Goal: Information Seeking & Learning: Find specific fact

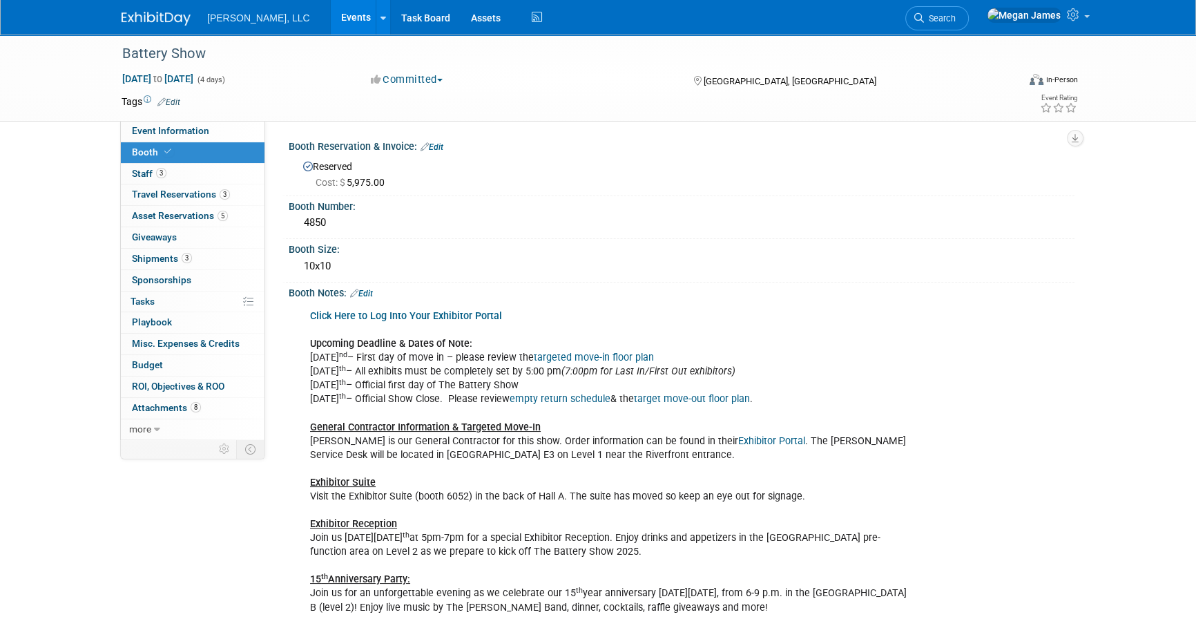
click at [331, 11] on link "Events" at bounding box center [356, 17] width 50 height 35
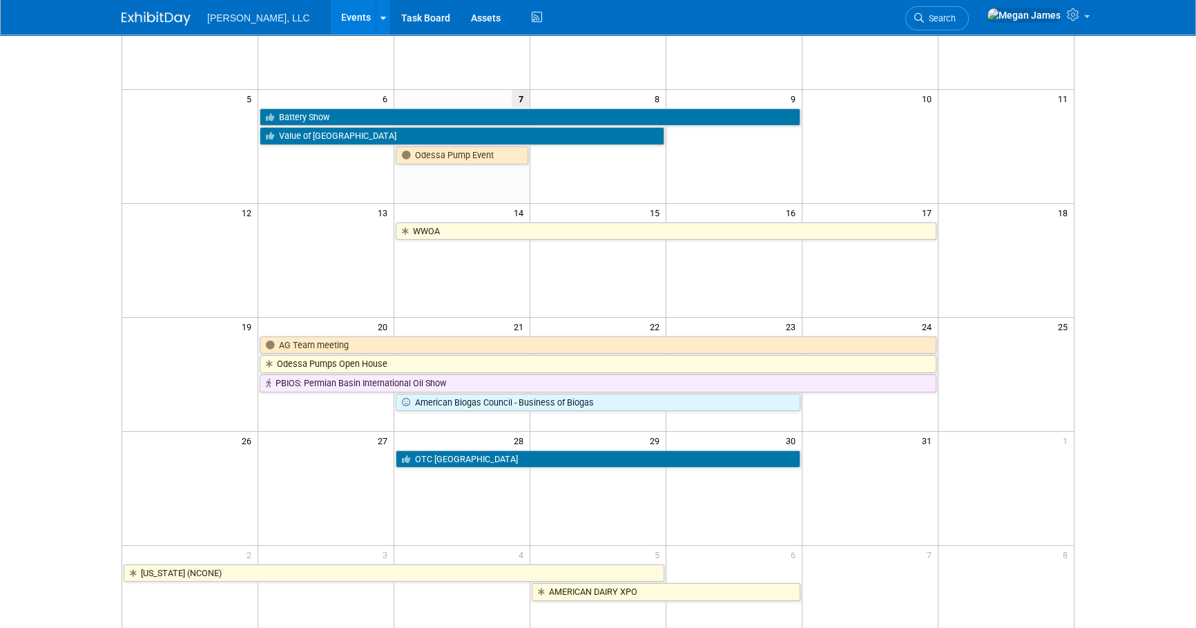
scroll to position [188, 0]
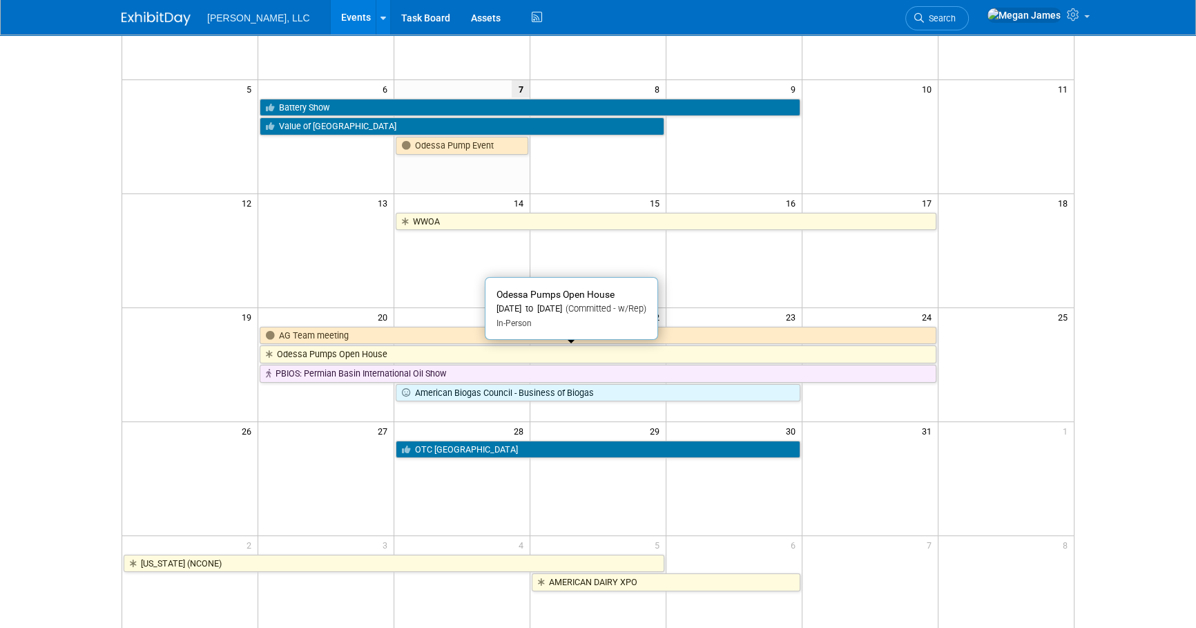
drag, startPoint x: 324, startPoint y: 352, endPoint x: 358, endPoint y: 356, distance: 34.2
click at [324, 352] on link "Odessa Pumps Open House" at bounding box center [598, 354] width 676 height 18
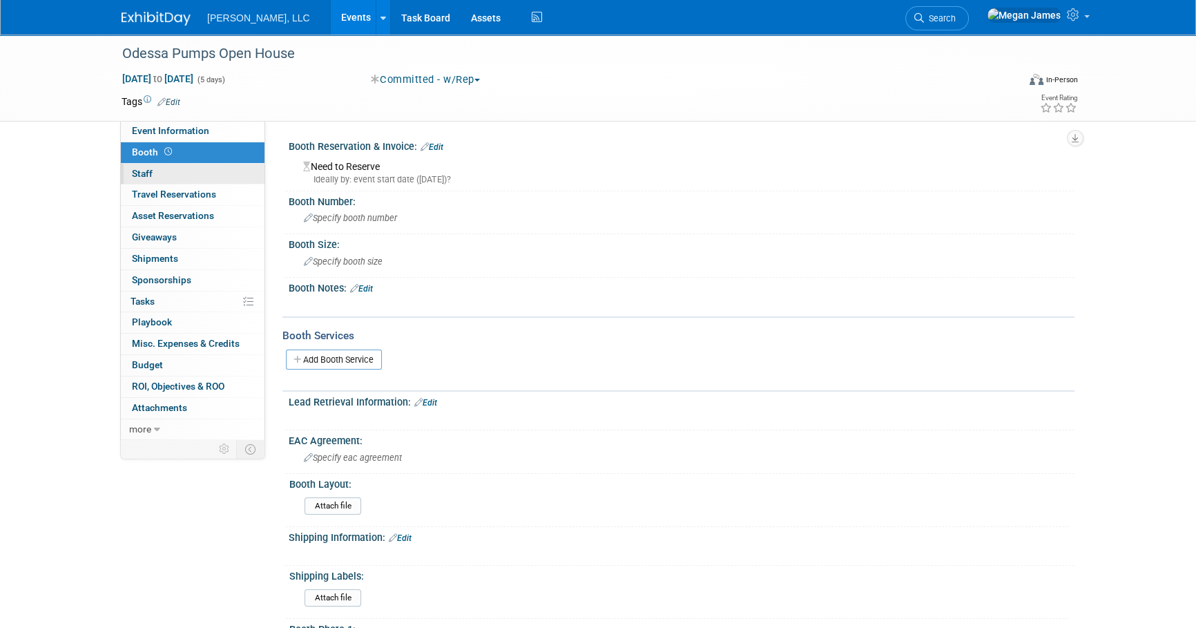
click at [236, 174] on link "0 Staff 0" at bounding box center [193, 174] width 144 height 21
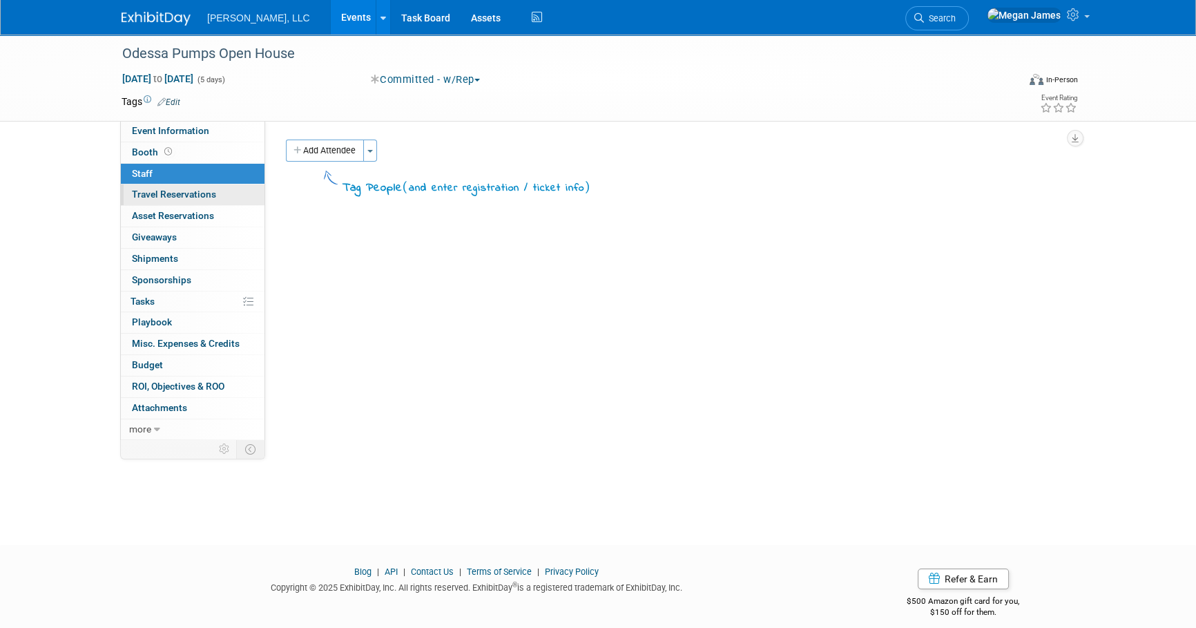
click at [230, 190] on link "0 Travel Reservations 0" at bounding box center [193, 194] width 144 height 21
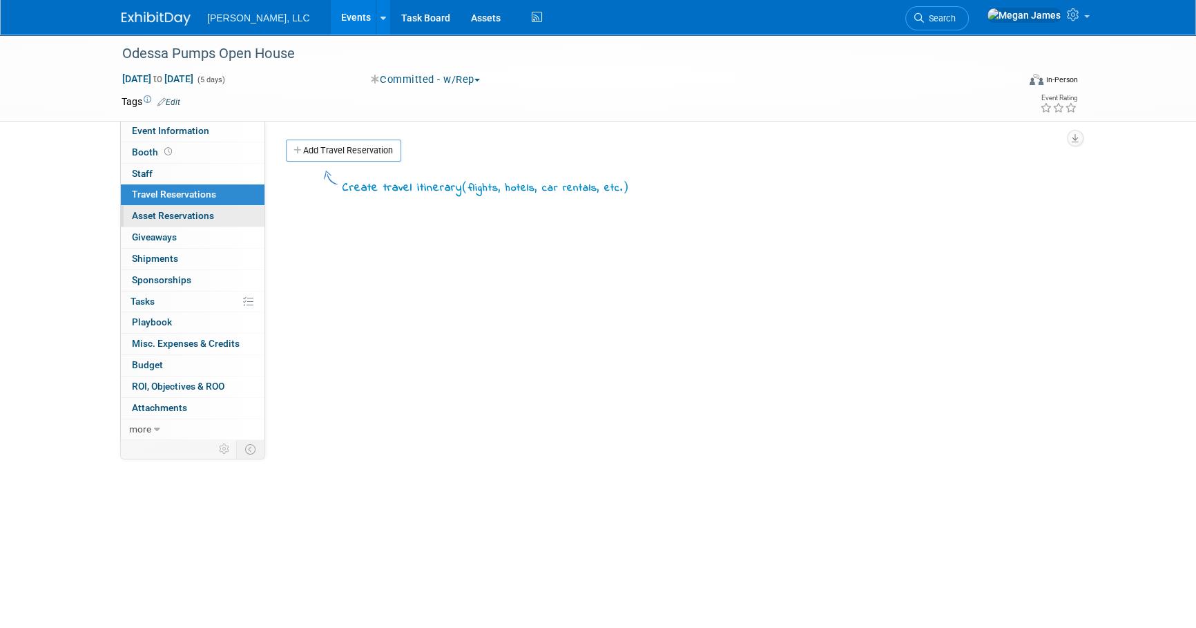
click at [231, 207] on link "0 Asset Reservations 0" at bounding box center [193, 216] width 144 height 21
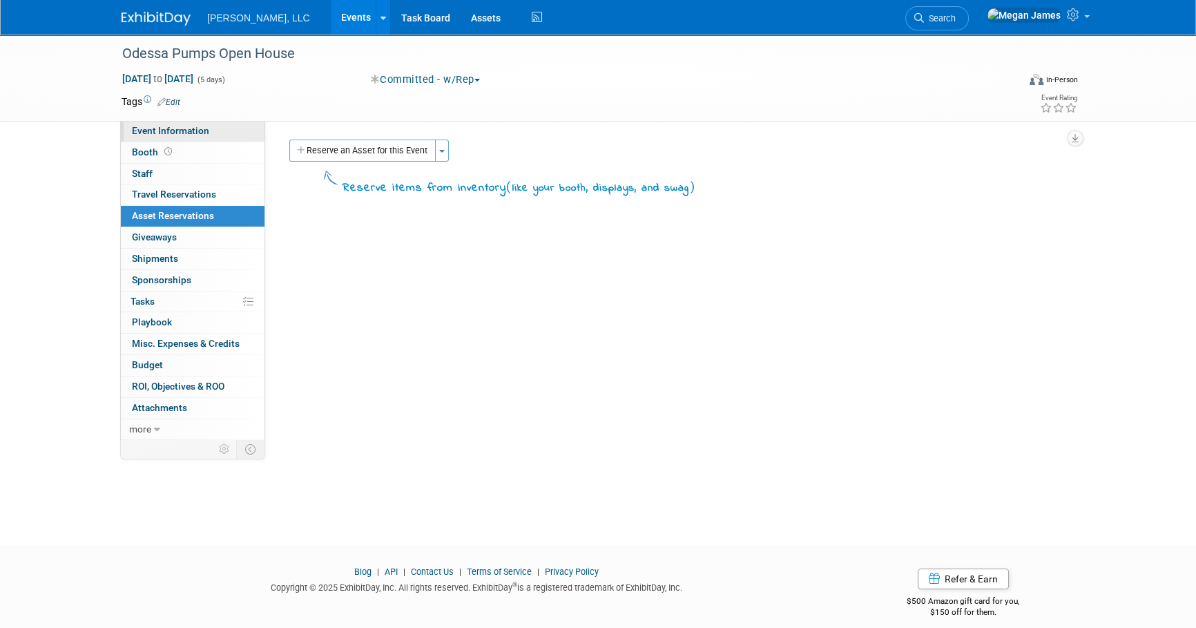
click at [231, 135] on link "Event Information" at bounding box center [193, 131] width 144 height 21
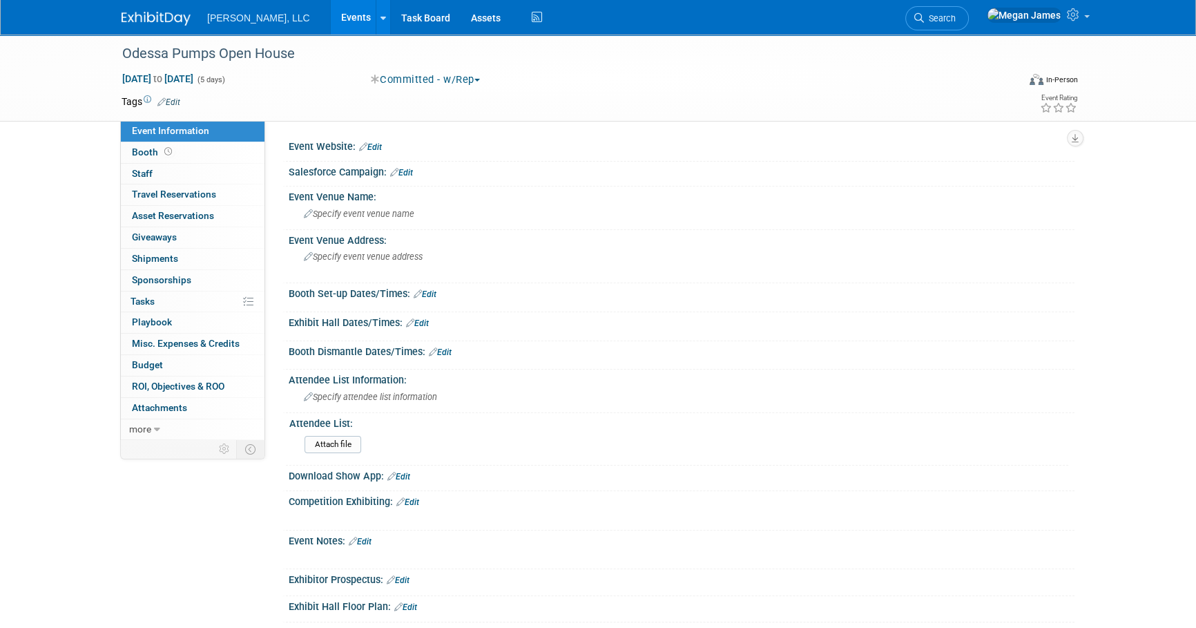
click at [33, 190] on div "Odessa Pumps Open House [DATE] to [DATE] (5 days) [DATE] to [DATE] Committed - …" at bounding box center [598, 404] width 1196 height 738
click at [192, 146] on link "Booth" at bounding box center [193, 152] width 144 height 21
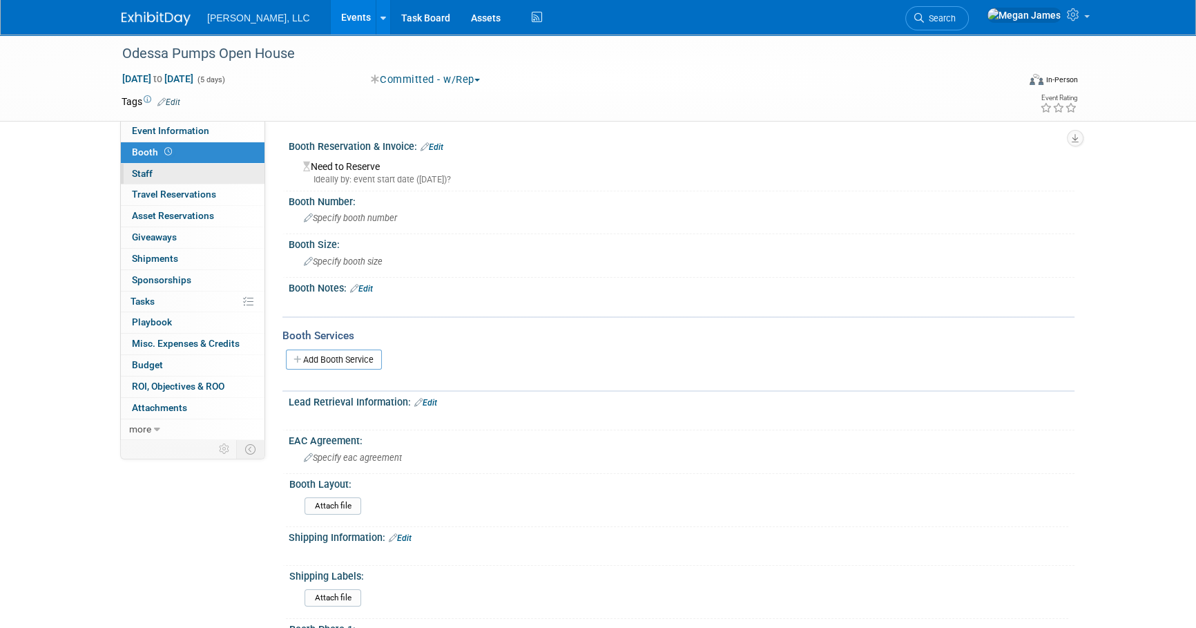
click at [191, 177] on link "0 Staff 0" at bounding box center [193, 174] width 144 height 21
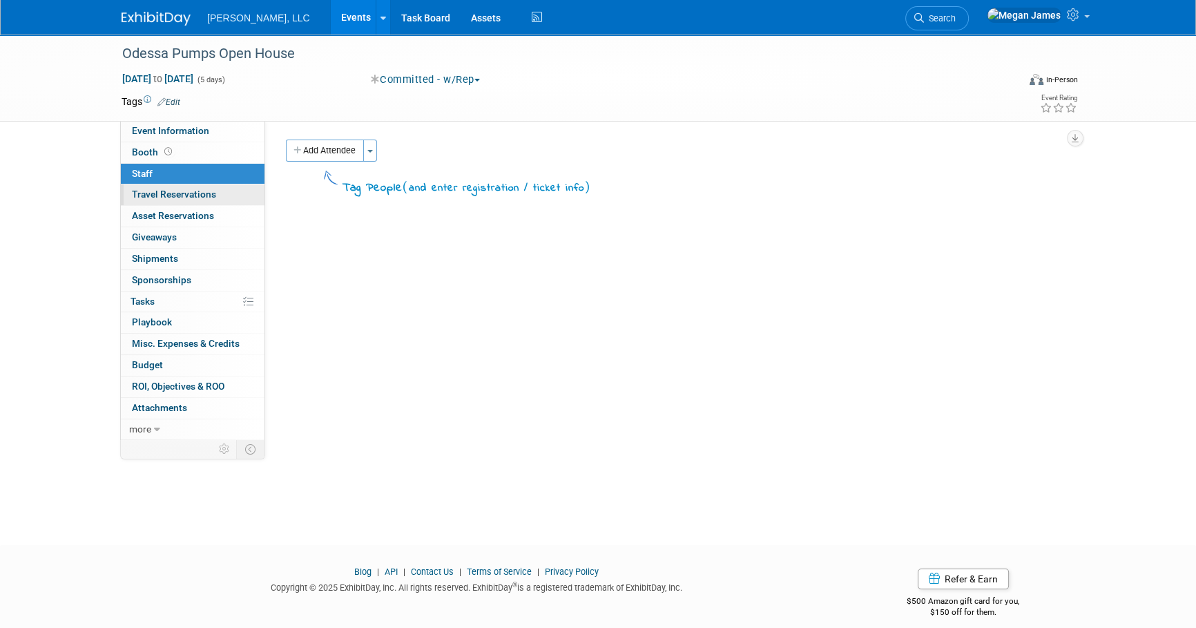
click at [189, 198] on span "Travel Reservations 0" at bounding box center [174, 194] width 84 height 11
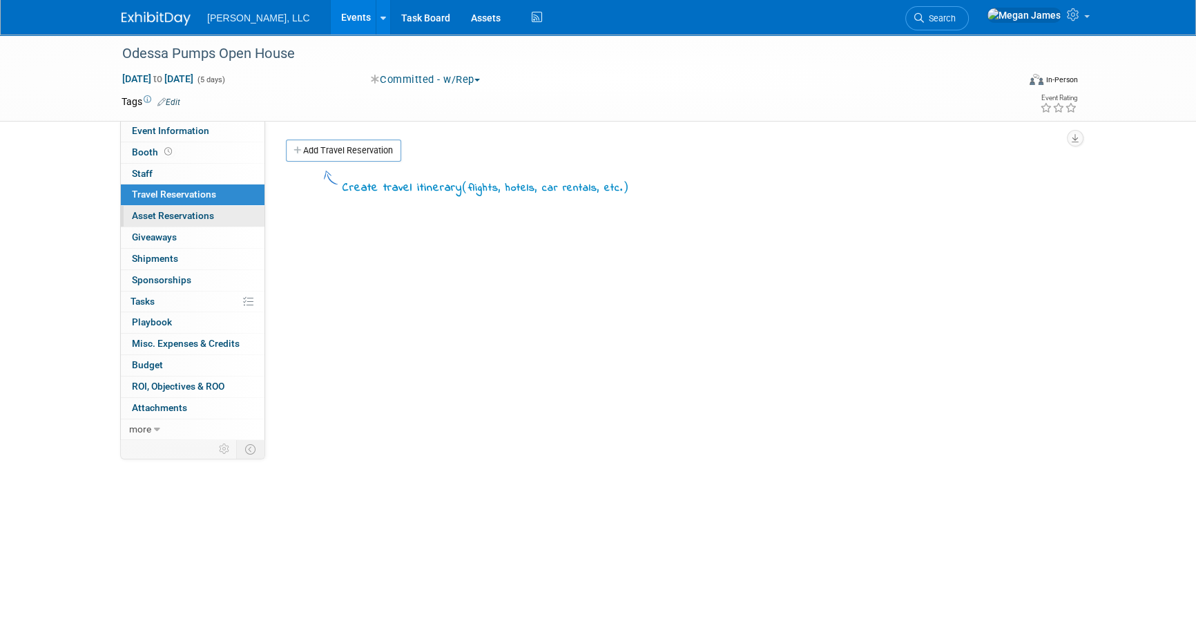
click at [205, 211] on span "Asset Reservations 0" at bounding box center [173, 215] width 82 height 11
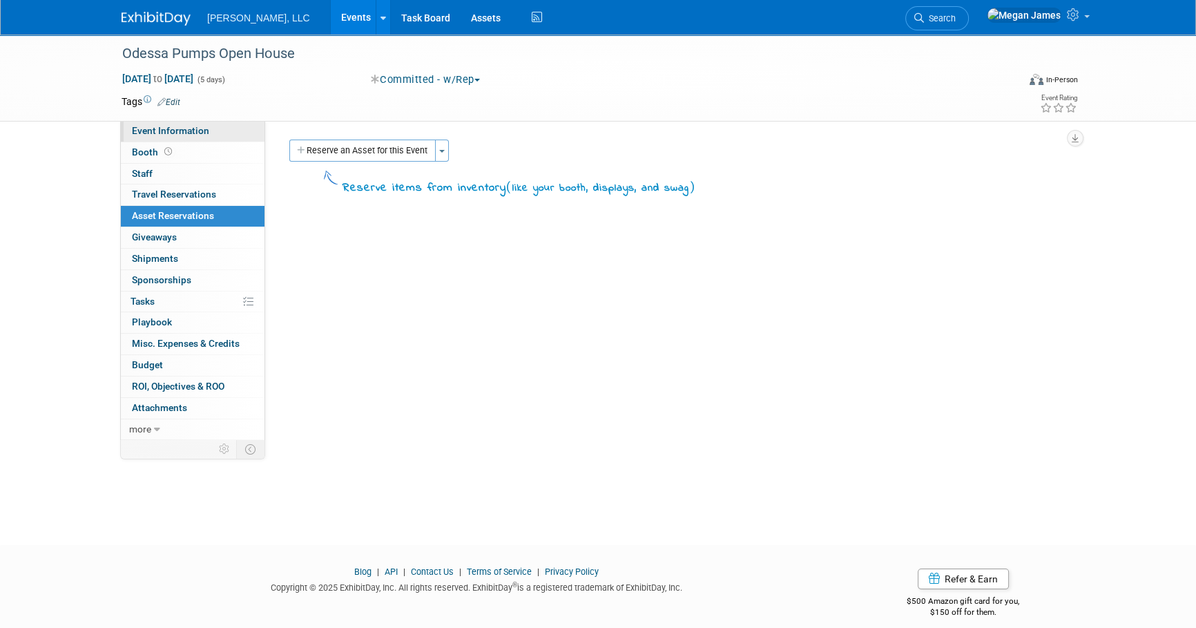
click at [212, 133] on link "Event Information" at bounding box center [193, 131] width 144 height 21
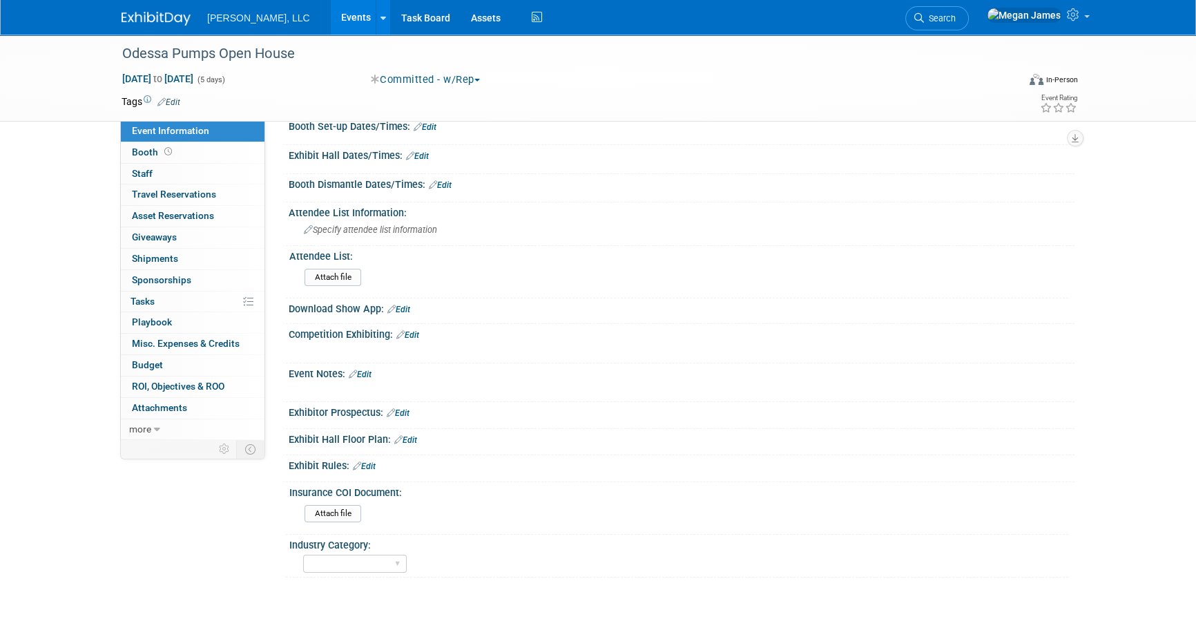
scroll to position [263, 0]
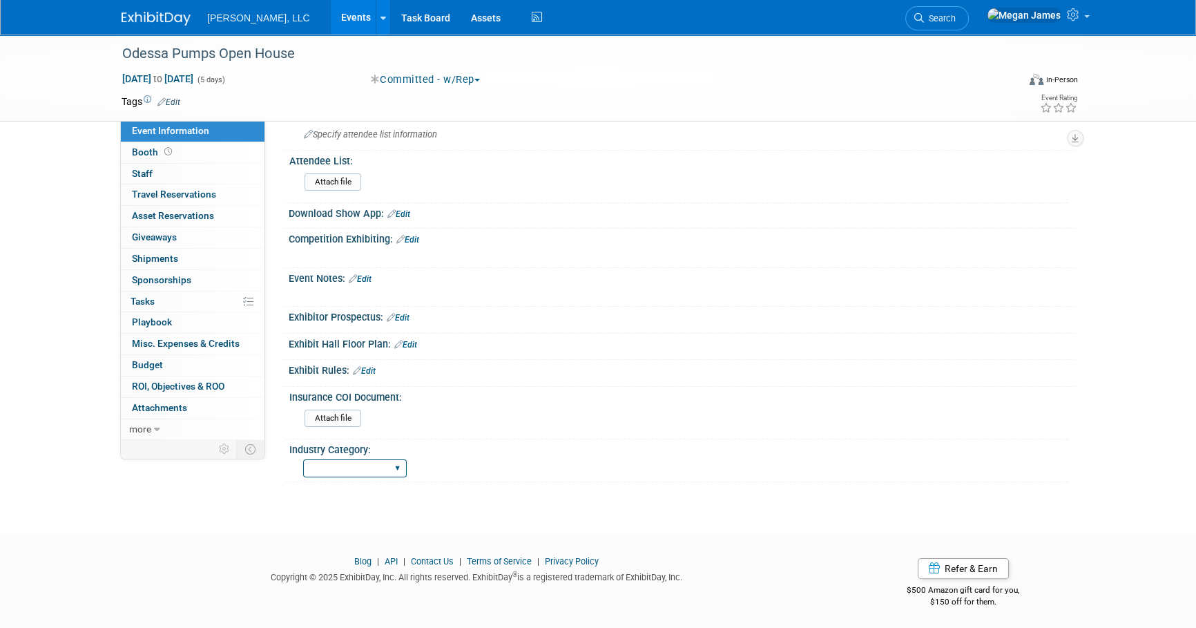
click at [386, 470] on select "Municipal Industrial Ag/Biogas" at bounding box center [355, 468] width 104 height 19
select select "Industrial"
click at [303, 459] on select "Municipal Industrial Ag/Biogas" at bounding box center [355, 468] width 104 height 19
drag, startPoint x: 278, startPoint y: 513, endPoint x: 271, endPoint y: 364, distance: 149.4
click at [278, 365] on html "[PERSON_NAME], LLC Events Add Event Bulk Upload Events Shareable Event Boards R…" at bounding box center [598, 51] width 1196 height 628
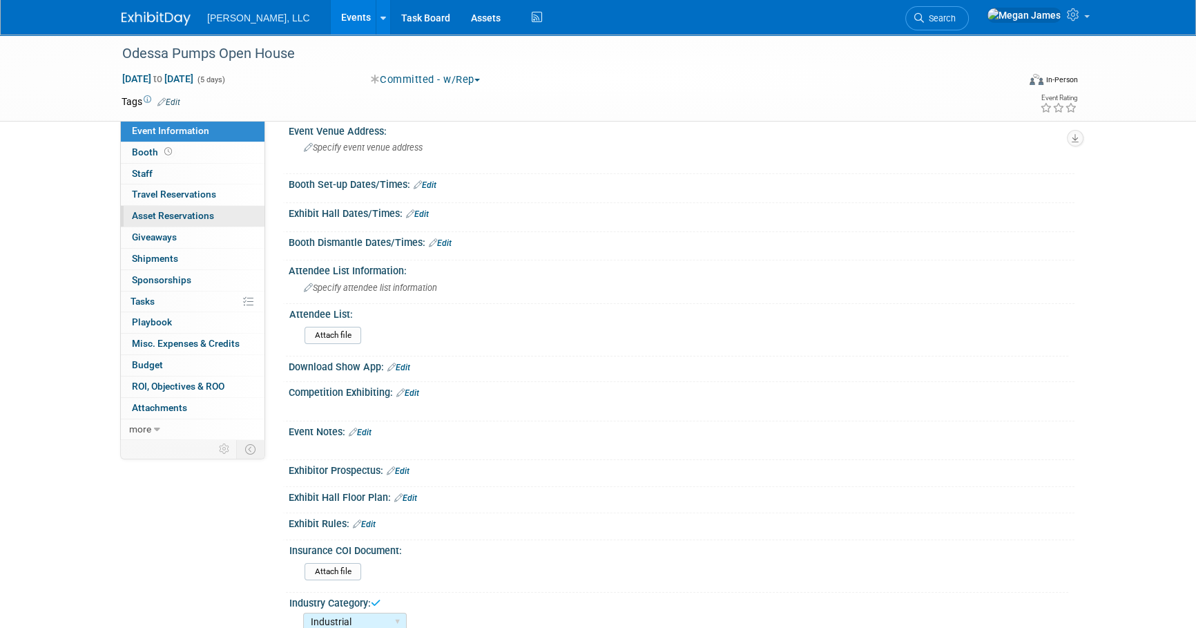
scroll to position [0, 0]
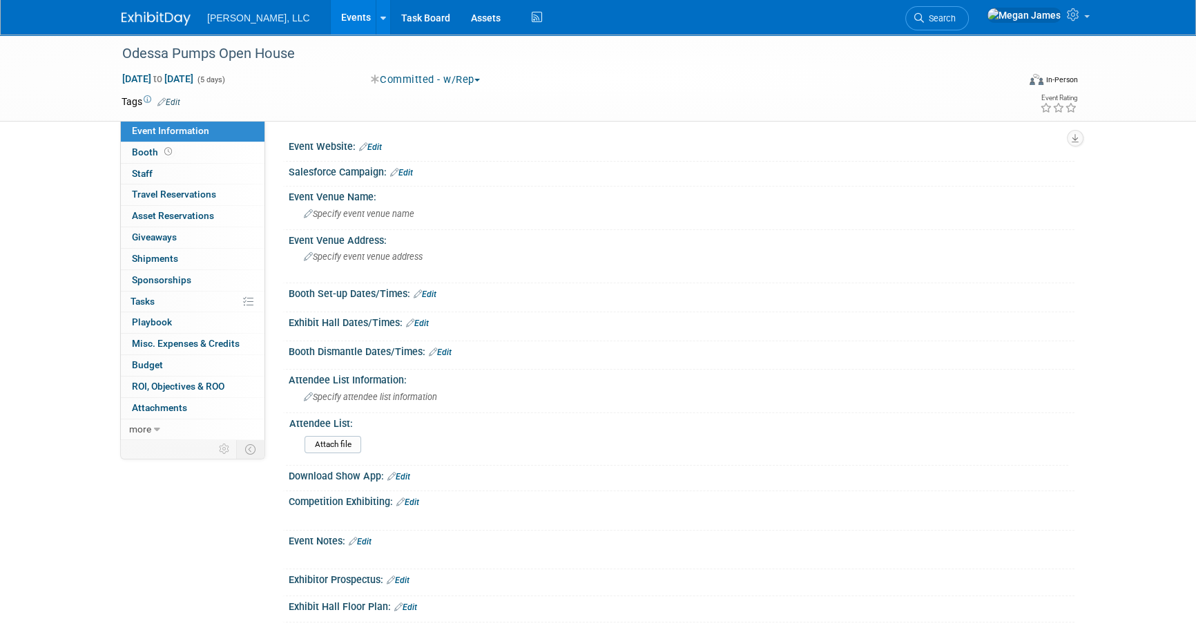
click at [331, 16] on link "Events" at bounding box center [356, 17] width 50 height 35
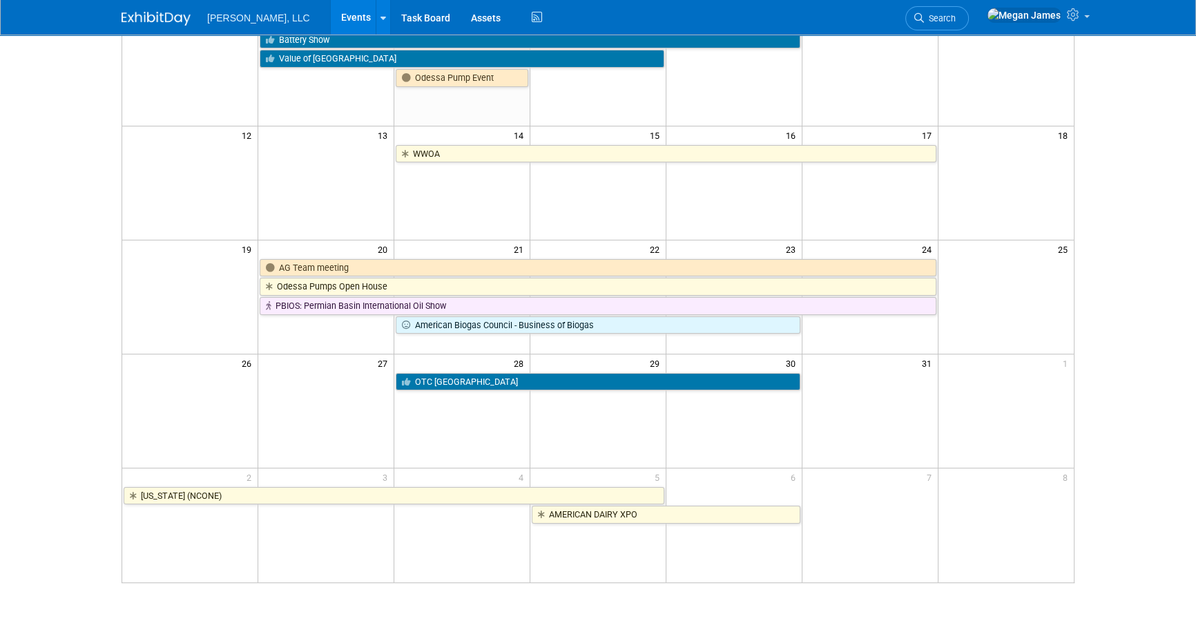
scroll to position [125, 0]
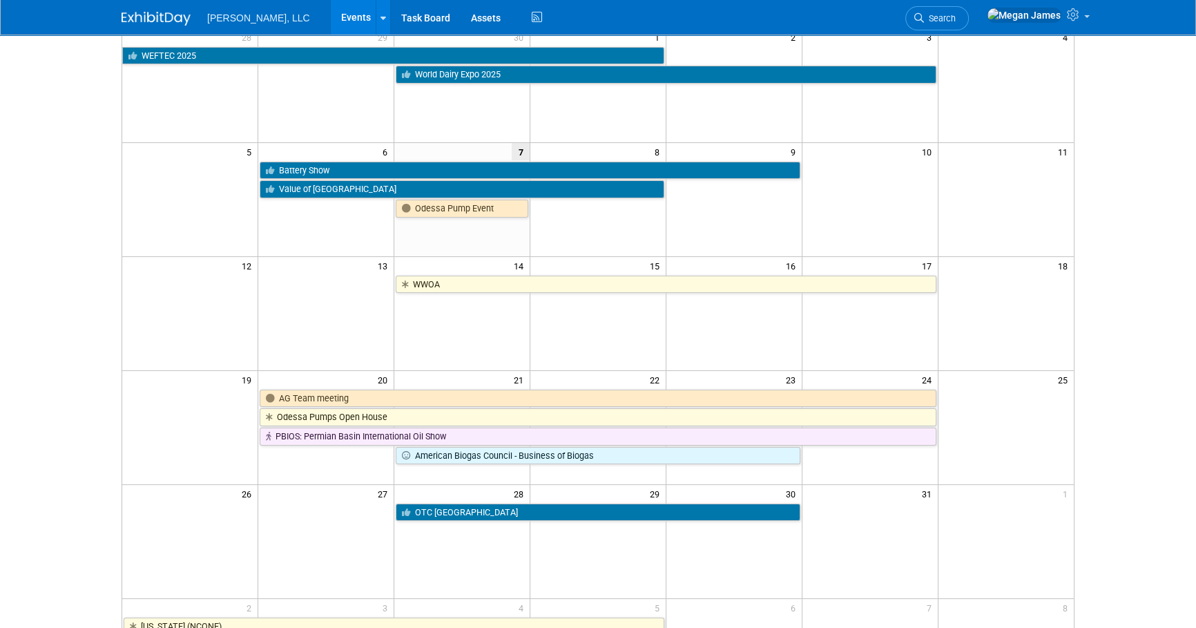
click at [1112, 394] on body "Boerger, LLC Events Add Event Bulk Upload Events Shareable Event Boards Recentl…" at bounding box center [598, 189] width 1196 height 628
click at [1119, 415] on body "Boerger, LLC Events Add Event Bulk Upload Events Shareable Event Boards Recentl…" at bounding box center [598, 189] width 1196 height 628
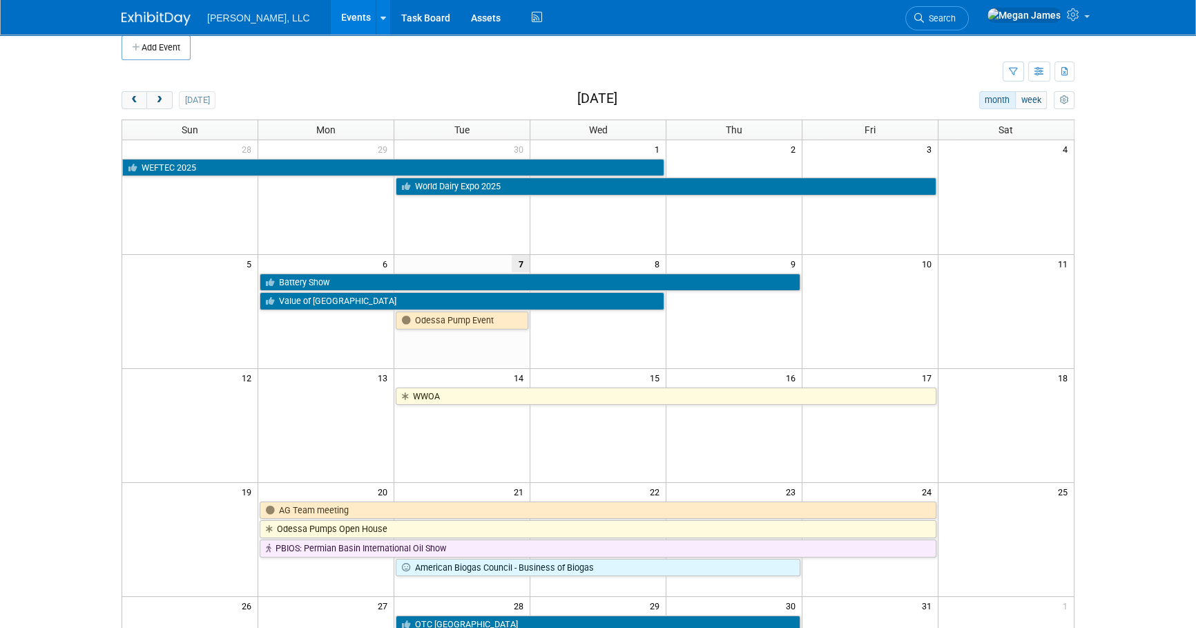
scroll to position [0, 0]
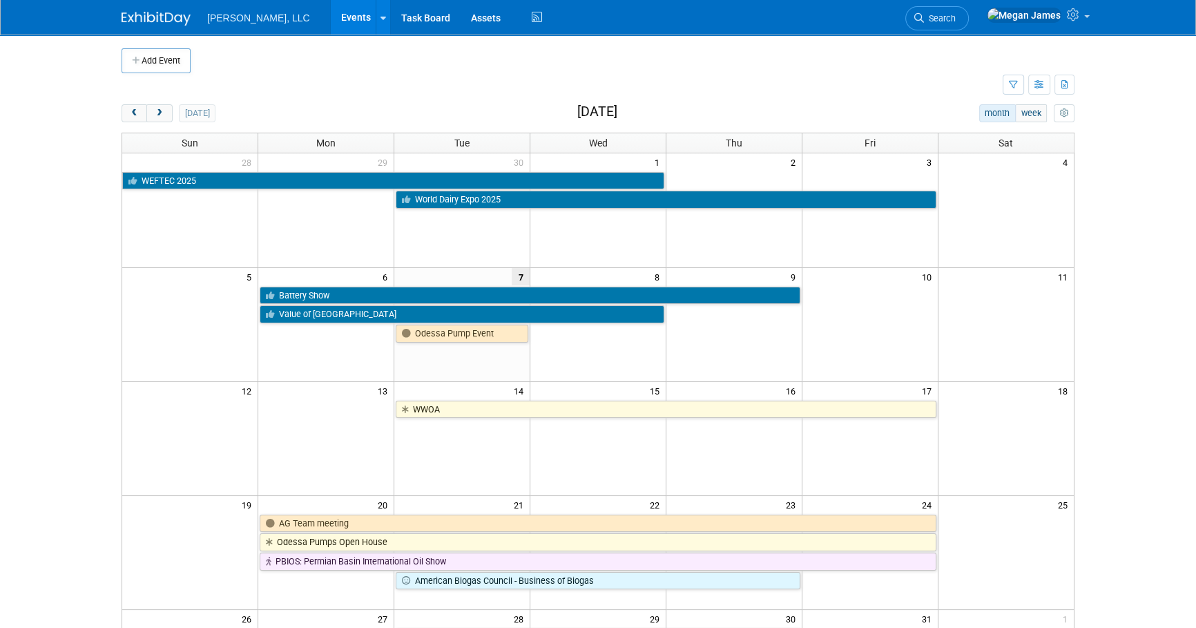
click at [1133, 442] on body "Boerger, LLC Events Add Event Bulk Upload Events Shareable Event Boards Recentl…" at bounding box center [598, 314] width 1196 height 628
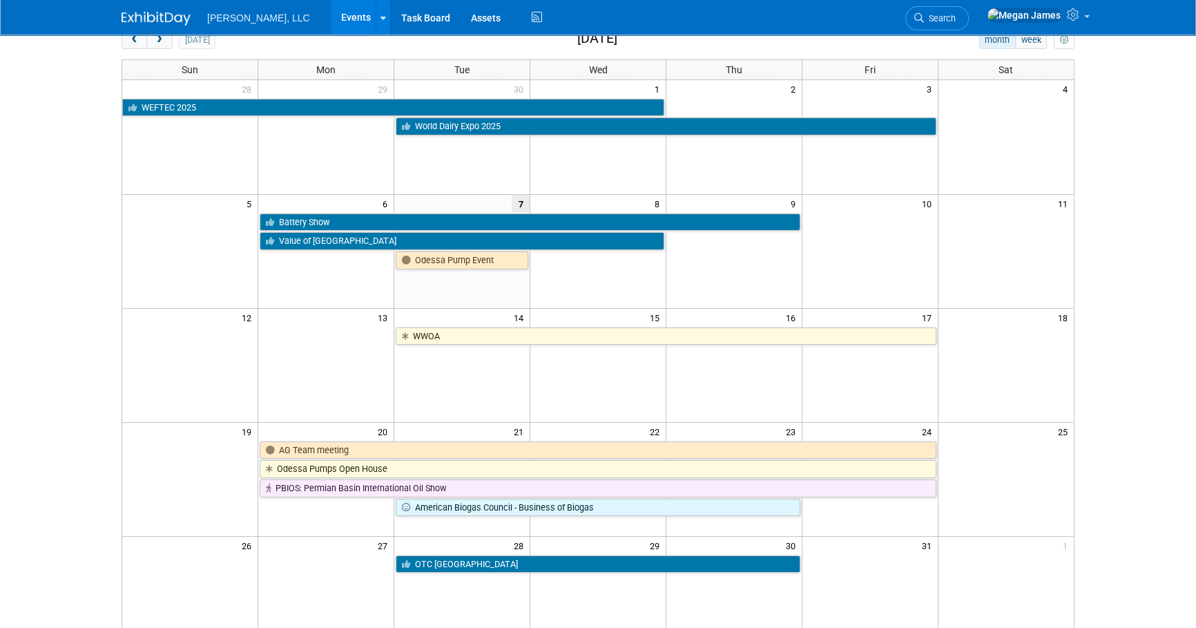
scroll to position [62, 0]
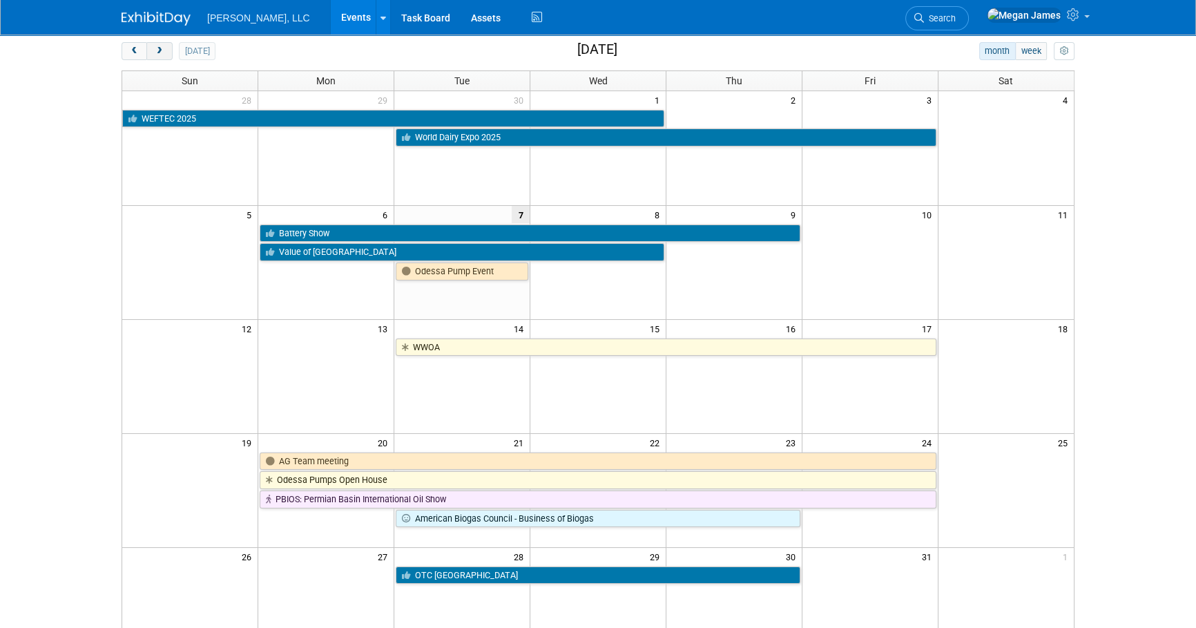
click at [153, 58] on button "next" at bounding box center [159, 51] width 26 height 18
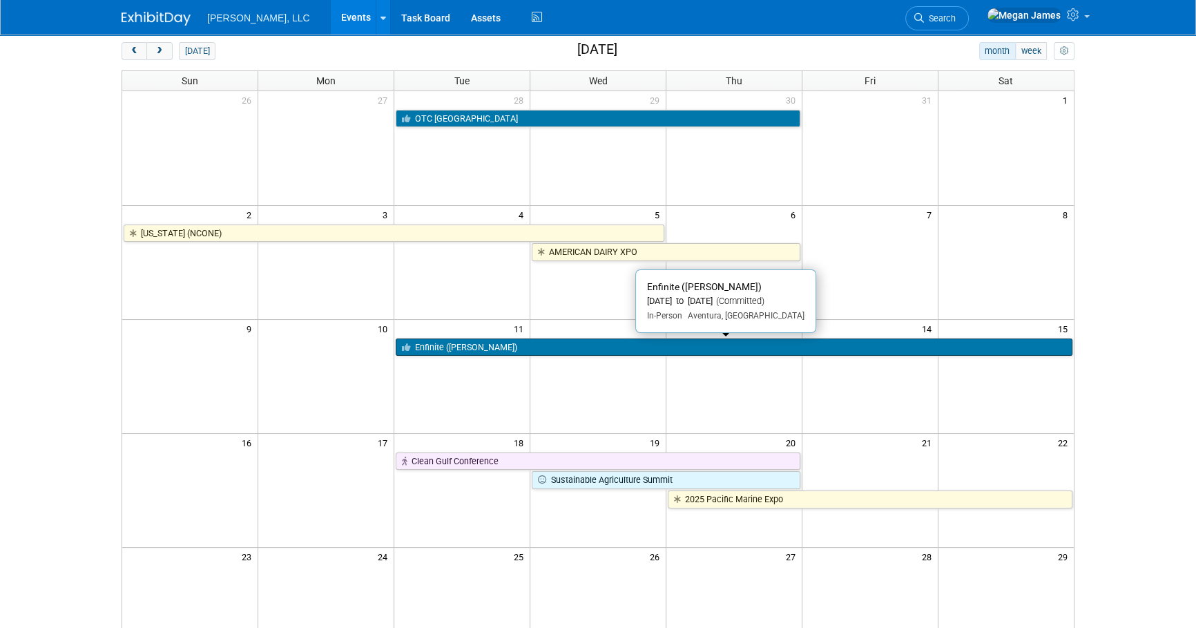
click at [472, 345] on link "Enfinite (NORA)" at bounding box center [734, 347] width 677 height 18
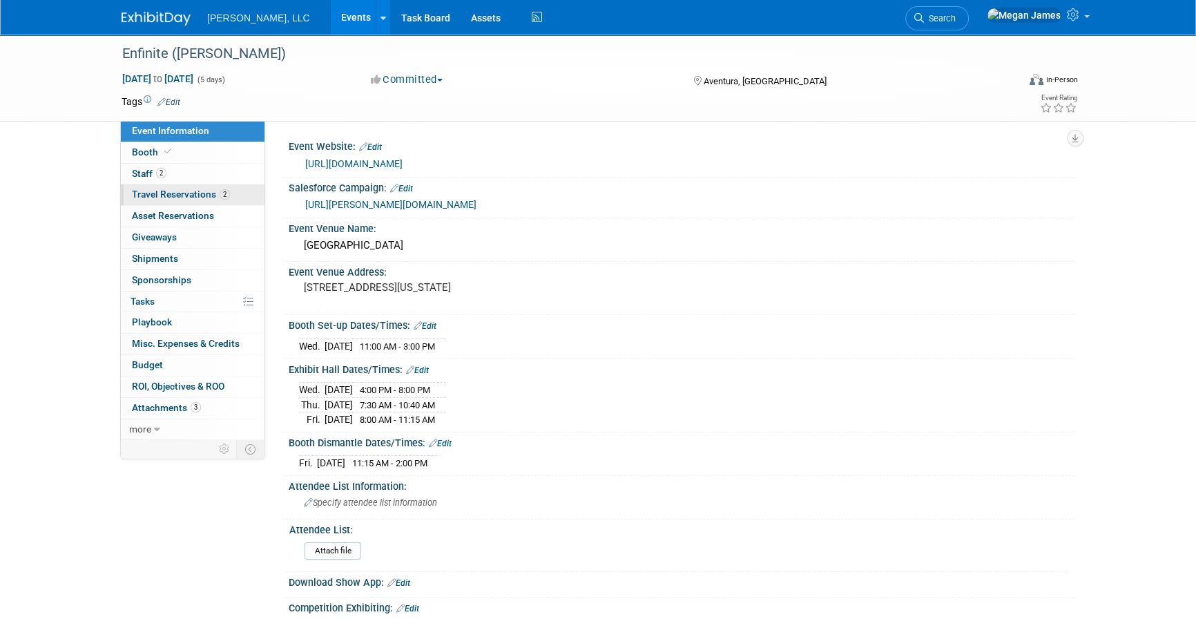
click at [258, 192] on link "2 Travel Reservations 2" at bounding box center [193, 194] width 144 height 21
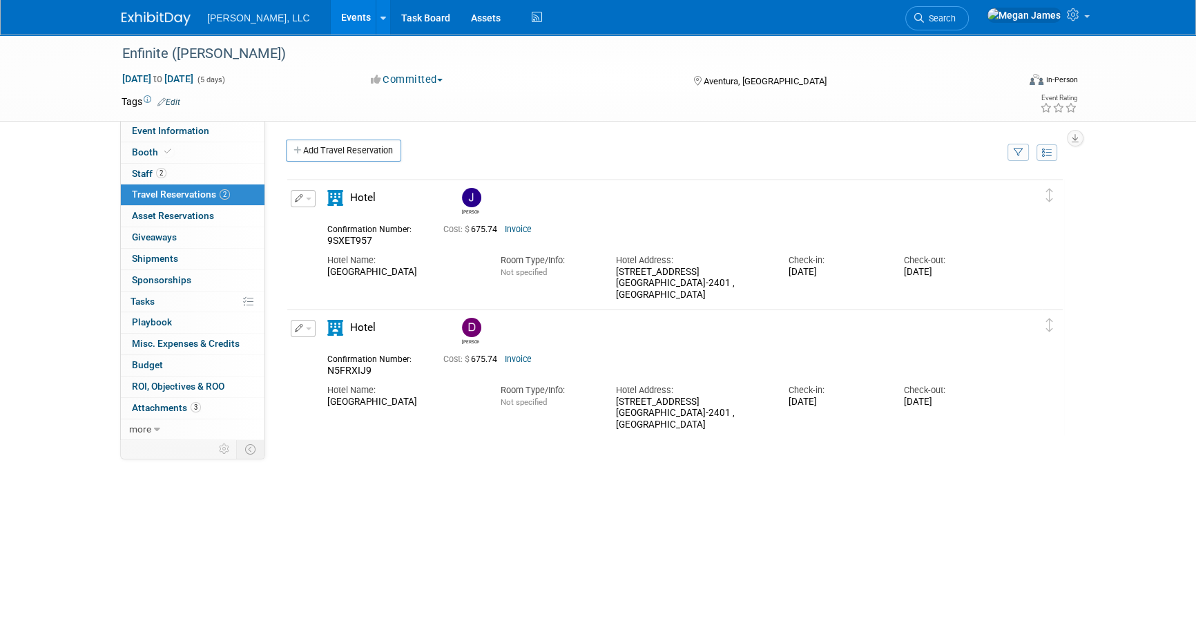
drag, startPoint x: 376, startPoint y: 411, endPoint x: 325, endPoint y: 406, distance: 50.7
click at [325, 406] on div "Hotel Name: JW Marriott Miami Turnberry Resort & Spa" at bounding box center [403, 392] width 173 height 31
copy div "JW Marriott Miami Turnberry Resort & Spa"
click at [430, 256] on div "Hotel Name:" at bounding box center [403, 260] width 152 height 12
drag, startPoint x: 374, startPoint y: 290, endPoint x: 325, endPoint y: 276, distance: 51.1
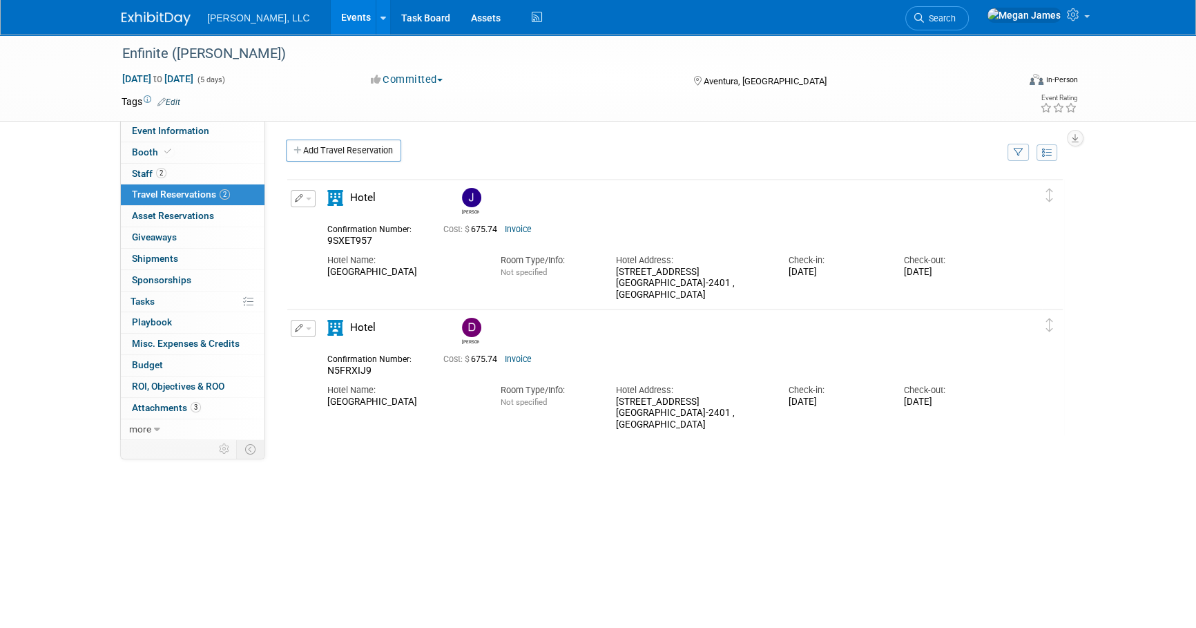
click at [325, 276] on div "Hotel Name: JW Marriott Miami Turnberry Resort & Spa Room Type/Info: Not specif…" at bounding box center [663, 274] width 692 height 54
copy div "JW Marriott Miami Turnberry Resort & Spa"
drag, startPoint x: 617, startPoint y: 272, endPoint x: 719, endPoint y: 283, distance: 102.8
click at [719, 283] on div "19999 West Country Club Drive Aventura , FL 33180-2401 , United States of Ameri…" at bounding box center [692, 284] width 152 height 35
copy div "19999 West Country Club Drive Aventura , FL 33180-2401"
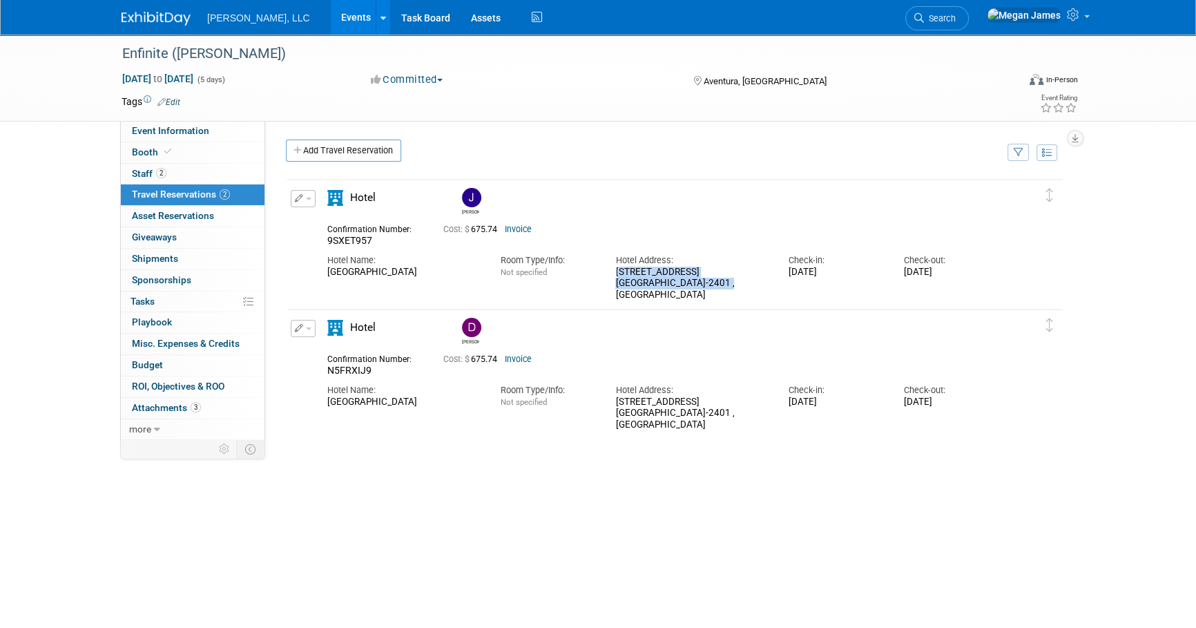
click at [1061, 442] on div "Jeff 9SXET957" at bounding box center [675, 385] width 779 height 414
drag, startPoint x: 972, startPoint y: 303, endPoint x: 307, endPoint y: 201, distance: 673.0
click at [307, 201] on td "Delete Reservation Jeff 9SXET957 Cost: $ 675.74" at bounding box center [664, 243] width 755 height 126
click at [532, 519] on div "Jeff 9SXET957" at bounding box center [675, 385] width 779 height 414
drag, startPoint x: 892, startPoint y: 283, endPoint x: 316, endPoint y: 216, distance: 579.4
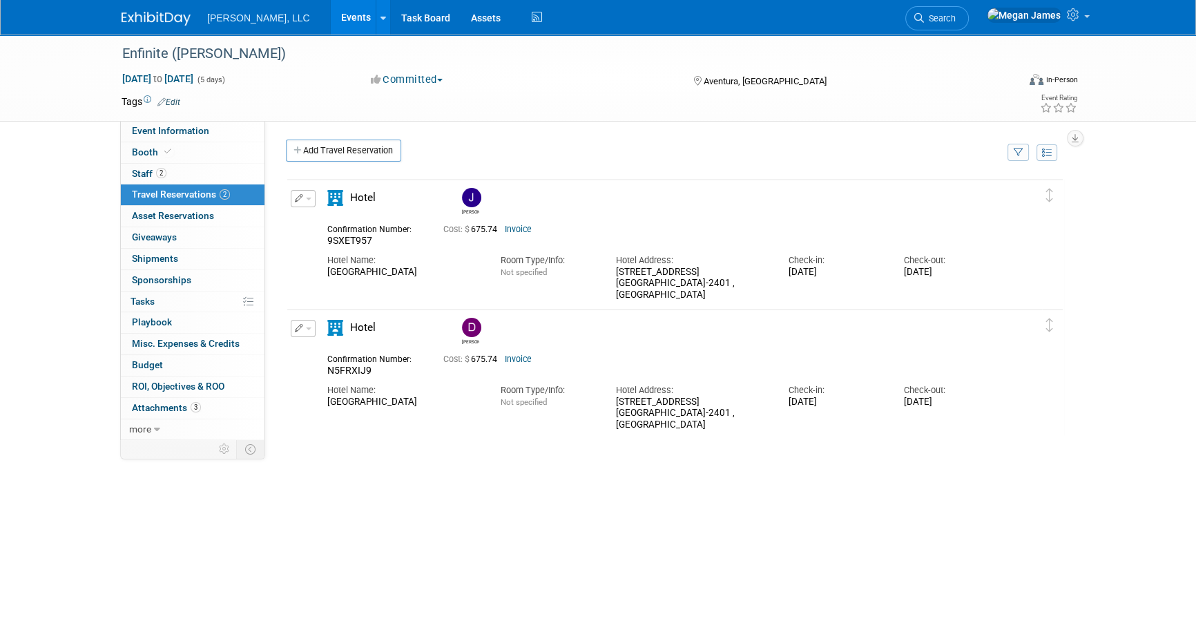
click at [317, 216] on div "Hotel Jeff 9SXET957 Cost: $ 675.74 Invoice Hotel Name: Room Type/Info:" at bounding box center [663, 245] width 692 height 111
click at [867, 532] on div "Jeff 9SXET957" at bounding box center [675, 385] width 779 height 414
drag, startPoint x: 737, startPoint y: 298, endPoint x: 589, endPoint y: 268, distance: 151.6
click at [589, 268] on div "Hotel Name: JW Marriott Miami Turnberry Resort & Spa Room Type/Info: Not specif…" at bounding box center [663, 274] width 692 height 54
drag, startPoint x: 589, startPoint y: 268, endPoint x: 668, endPoint y: 283, distance: 80.9
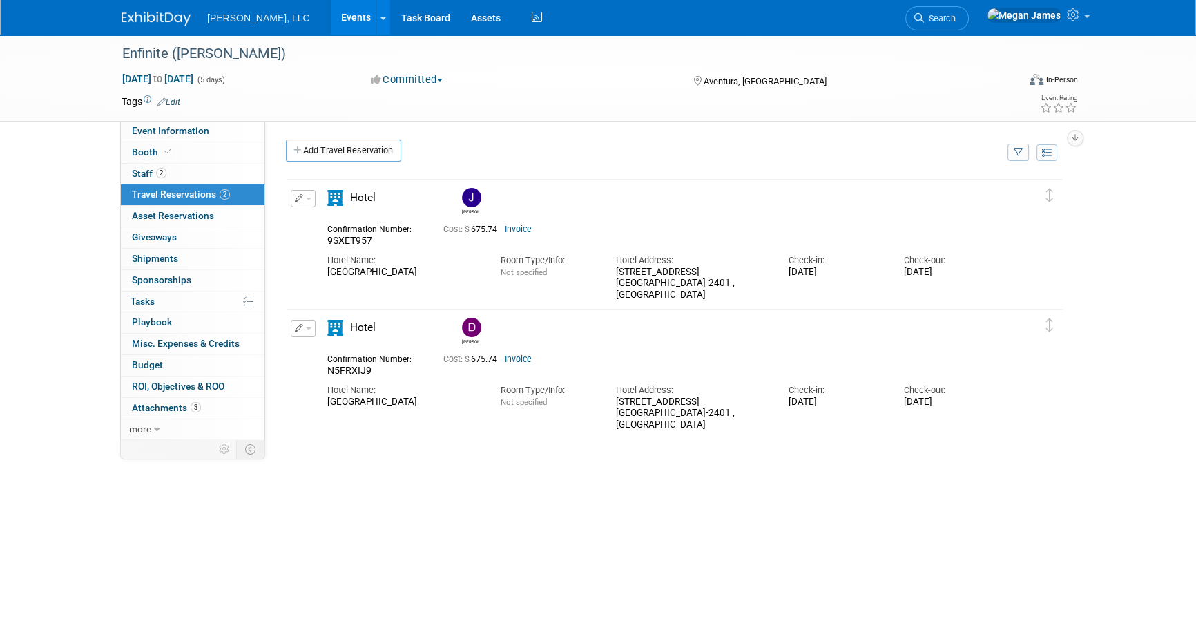
click at [660, 279] on div "19999 West Country Club Drive Aventura , FL 33180-2401 , United States of Ameri…" at bounding box center [692, 284] width 152 height 35
drag, startPoint x: 900, startPoint y: 302, endPoint x: 270, endPoint y: 249, distance: 632.2
click at [270, 249] on div "Event Website: Edit http://www.enfinite.org Salesforce Campaign: Edit https://b…" at bounding box center [670, 280] width 810 height 318
click at [553, 470] on div "Jeff 9SXET957" at bounding box center [675, 385] width 779 height 414
click at [524, 361] on link "Invoice" at bounding box center [518, 359] width 27 height 10
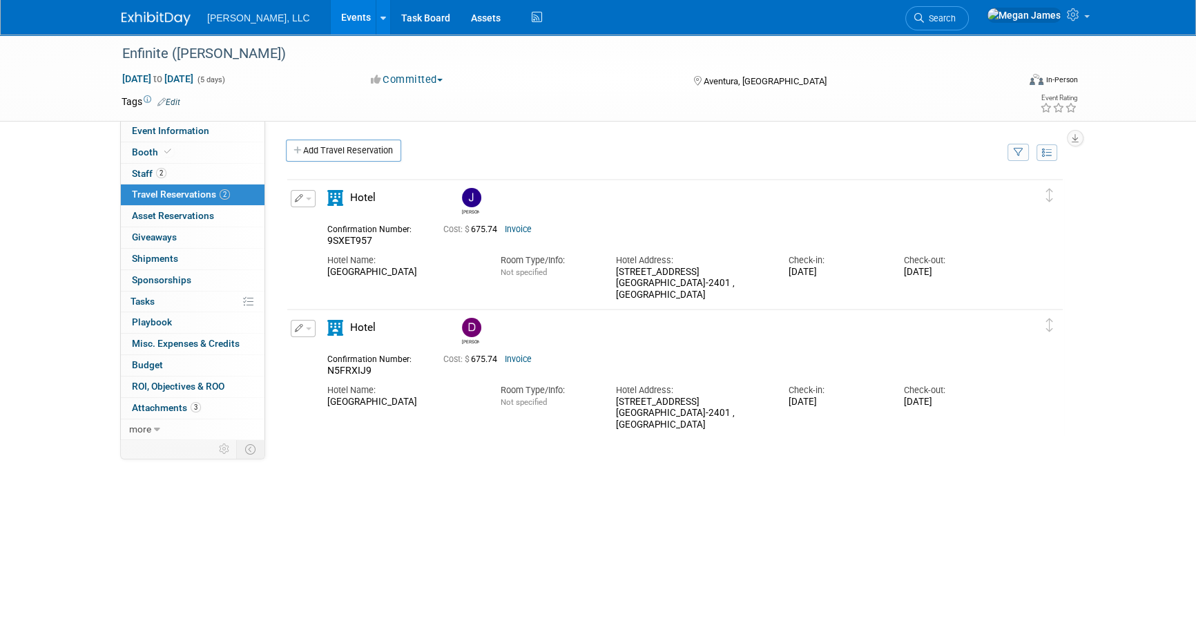
drag, startPoint x: 718, startPoint y: 301, endPoint x: 614, endPoint y: 267, distance: 109.7
click at [614, 267] on td "Delete Reservation Jeff 9SXET957 Cost: $ 675.74" at bounding box center [664, 243] width 755 height 126
copy div "19999 West Country Club Drive Aventura , FL 33180-2401 , United States of Ameri…"
drag, startPoint x: 553, startPoint y: 541, endPoint x: 44, endPoint y: 534, distance: 509.9
click at [553, 541] on div "Jeff 9SXET957" at bounding box center [675, 385] width 779 height 414
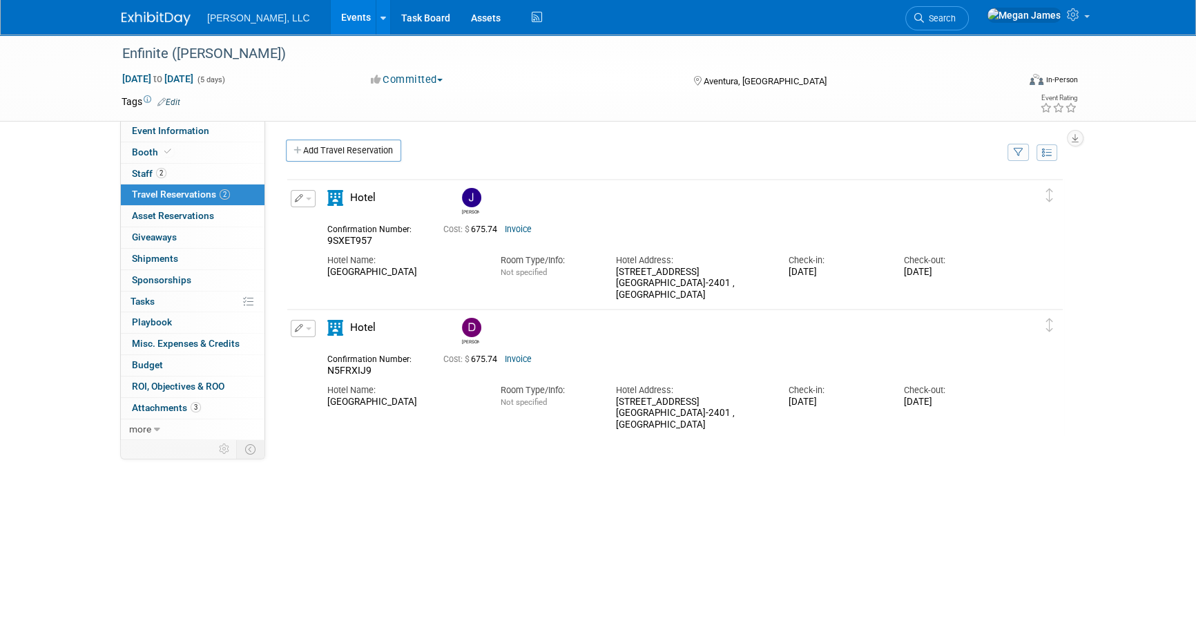
drag, startPoint x: 361, startPoint y: 290, endPoint x: 323, endPoint y: 274, distance: 40.8
click at [323, 274] on div "Hotel Name: JW Marriott Miami Turnberry Resort & Spa Room Type/Info: Not specif…" at bounding box center [663, 274] width 692 height 54
copy div "JW Marriott Miami Turnberry Resort & Spa"
click at [364, 292] on div "Hotel Name: JW Marriott Miami Turnberry Resort & Spa Room Type/Info: Not specif…" at bounding box center [663, 274] width 692 height 54
drag, startPoint x: 361, startPoint y: 287, endPoint x: 324, endPoint y: 276, distance: 38.2
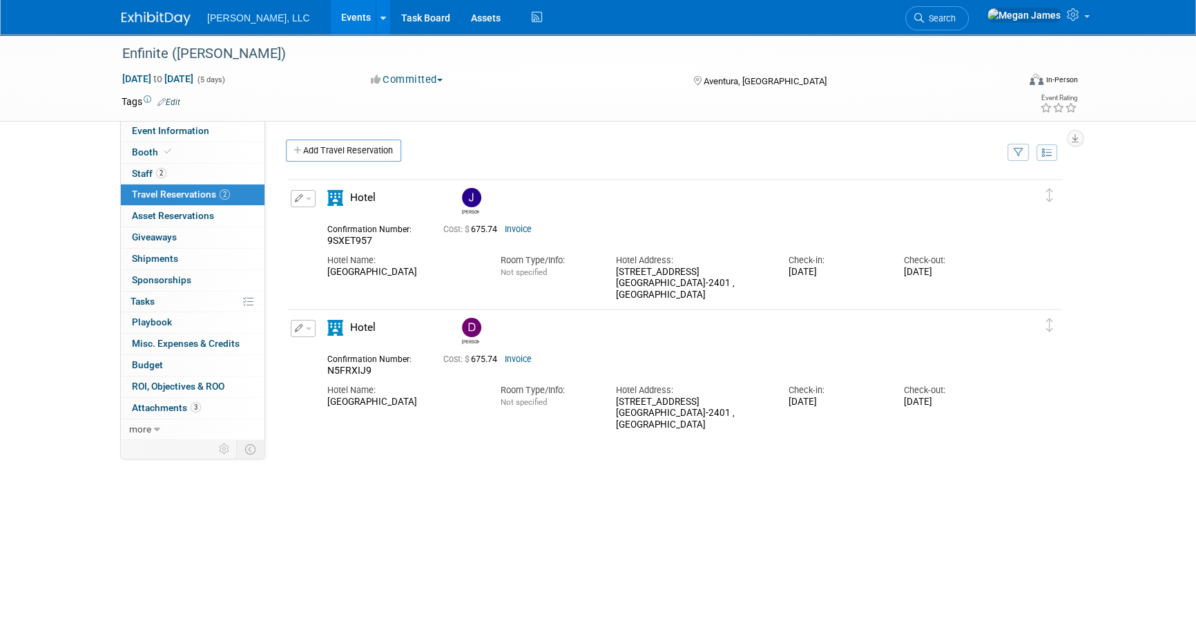
click at [324, 276] on div "Hotel Name: JW Marriott Miami Turnberry Resort & Spa" at bounding box center [403, 262] width 173 height 31
click at [503, 294] on div "Hotel Name: JW Marriott Miami Turnberry Resort & Spa Room Type/Info: Not specif…" at bounding box center [663, 274] width 692 height 54
drag, startPoint x: 362, startPoint y: 288, endPoint x: 324, endPoint y: 277, distance: 39.6
click at [324, 277] on div "Hotel Name: JW Marriott Miami Turnberry Resort & Spa" at bounding box center [403, 262] width 173 height 31
copy div "JW Marriott Miami Turnberry Resort & Spa"
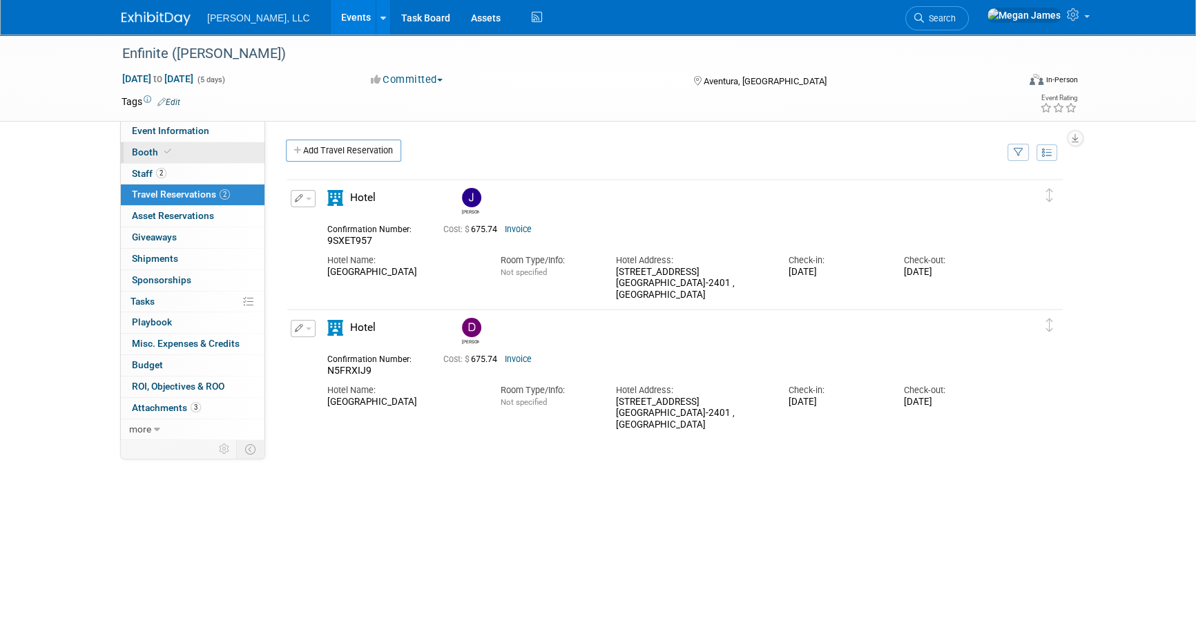
click at [203, 154] on link "Booth" at bounding box center [193, 152] width 144 height 21
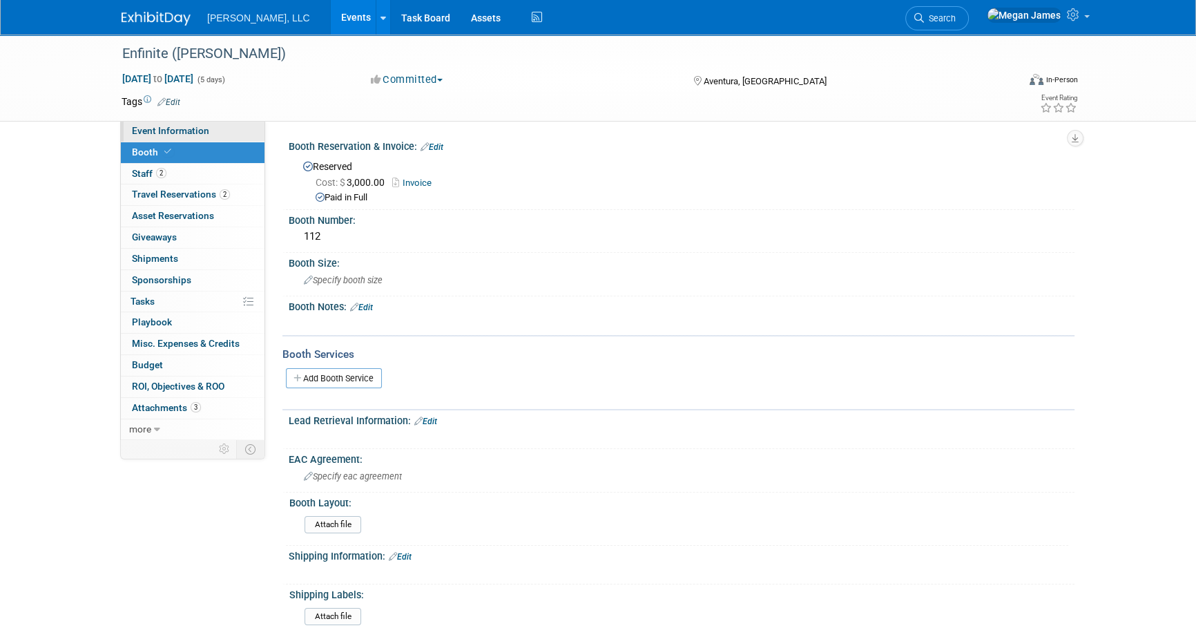
click at [218, 129] on link "Event Information" at bounding box center [193, 131] width 144 height 21
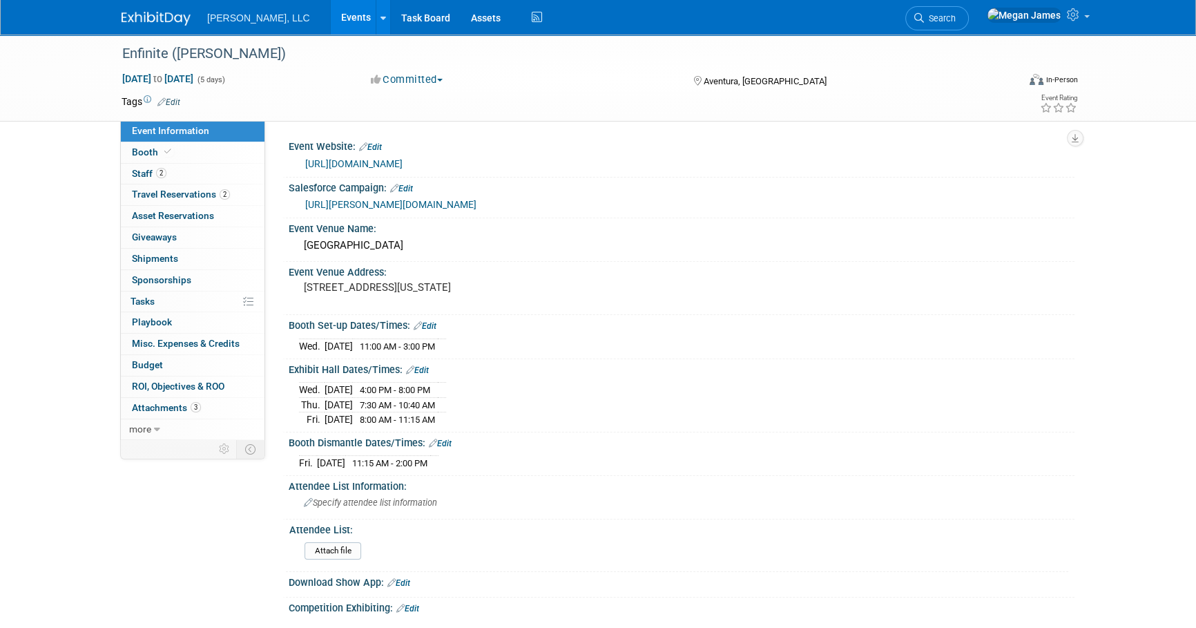
drag, startPoint x: 466, startPoint y: 345, endPoint x: 298, endPoint y: 343, distance: 167.9
click at [299, 343] on tr "Wed. Nov 12, 2025 11:00 AM - 3:00 PM" at bounding box center [372, 345] width 147 height 15
drag, startPoint x: 333, startPoint y: 104, endPoint x: 593, endPoint y: 116, distance: 260.7
click at [333, 104] on td at bounding box center [547, 102] width 735 height 14
